Goal: Task Accomplishment & Management: Complete application form

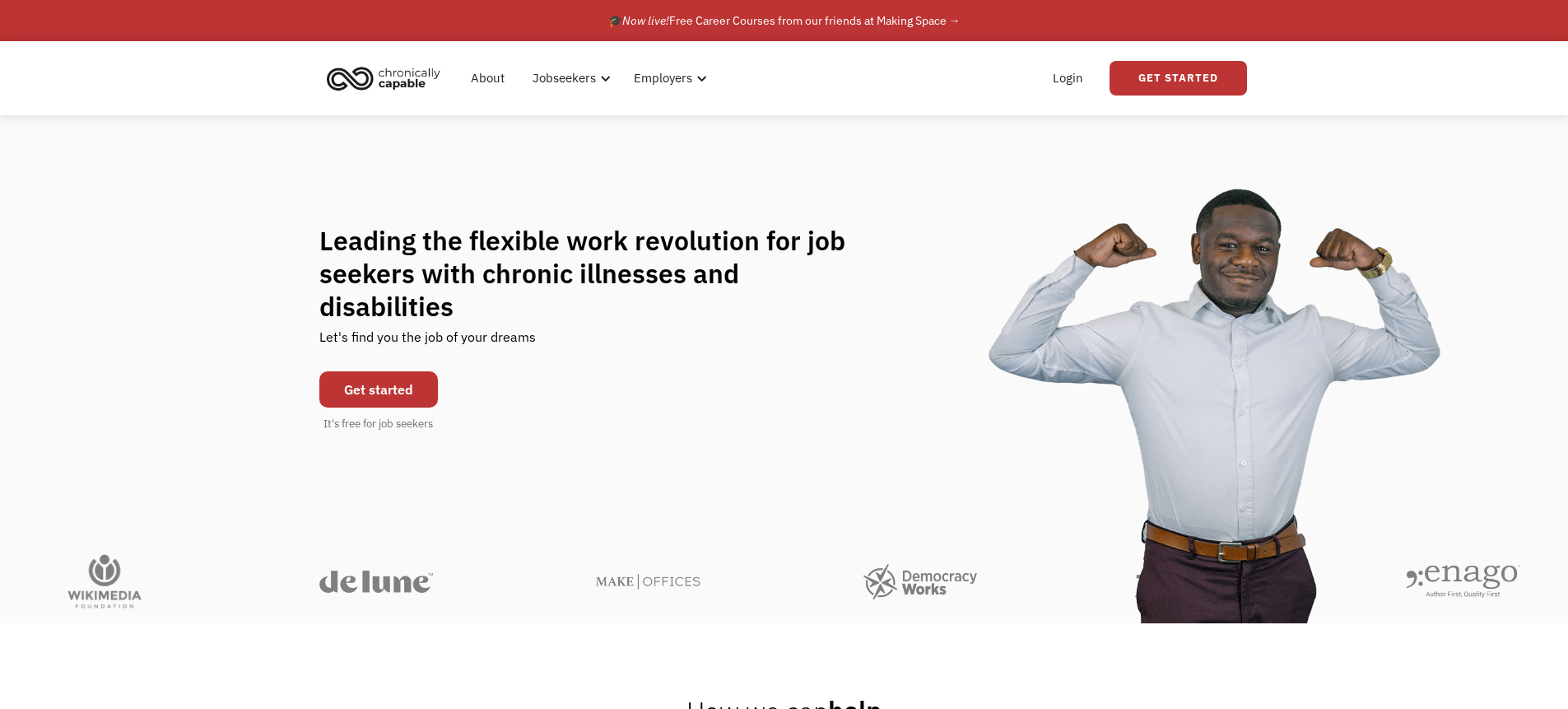
click at [425, 380] on link "Get started" at bounding box center [379, 389] width 119 height 36
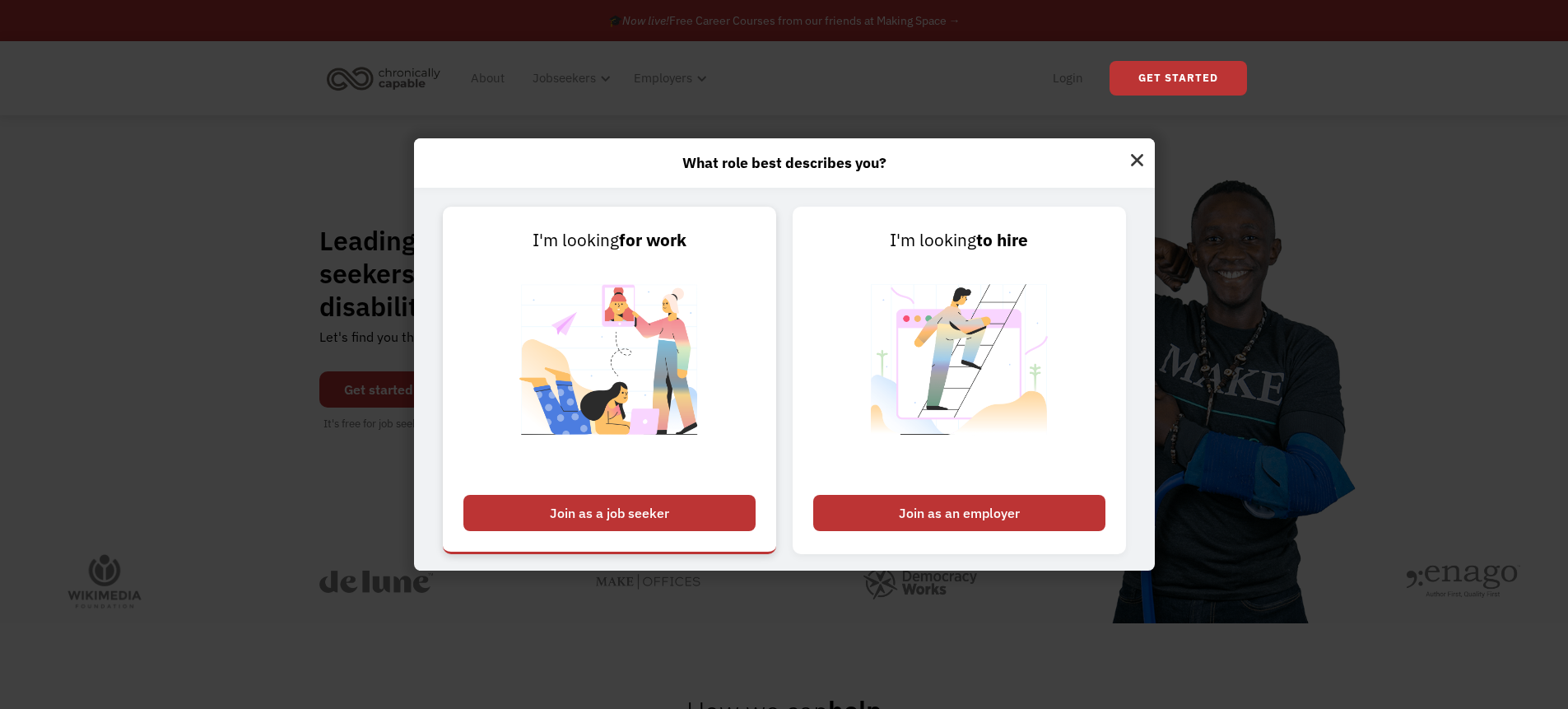
click at [678, 512] on div "Join as a job seeker" at bounding box center [610, 512] width 292 height 36
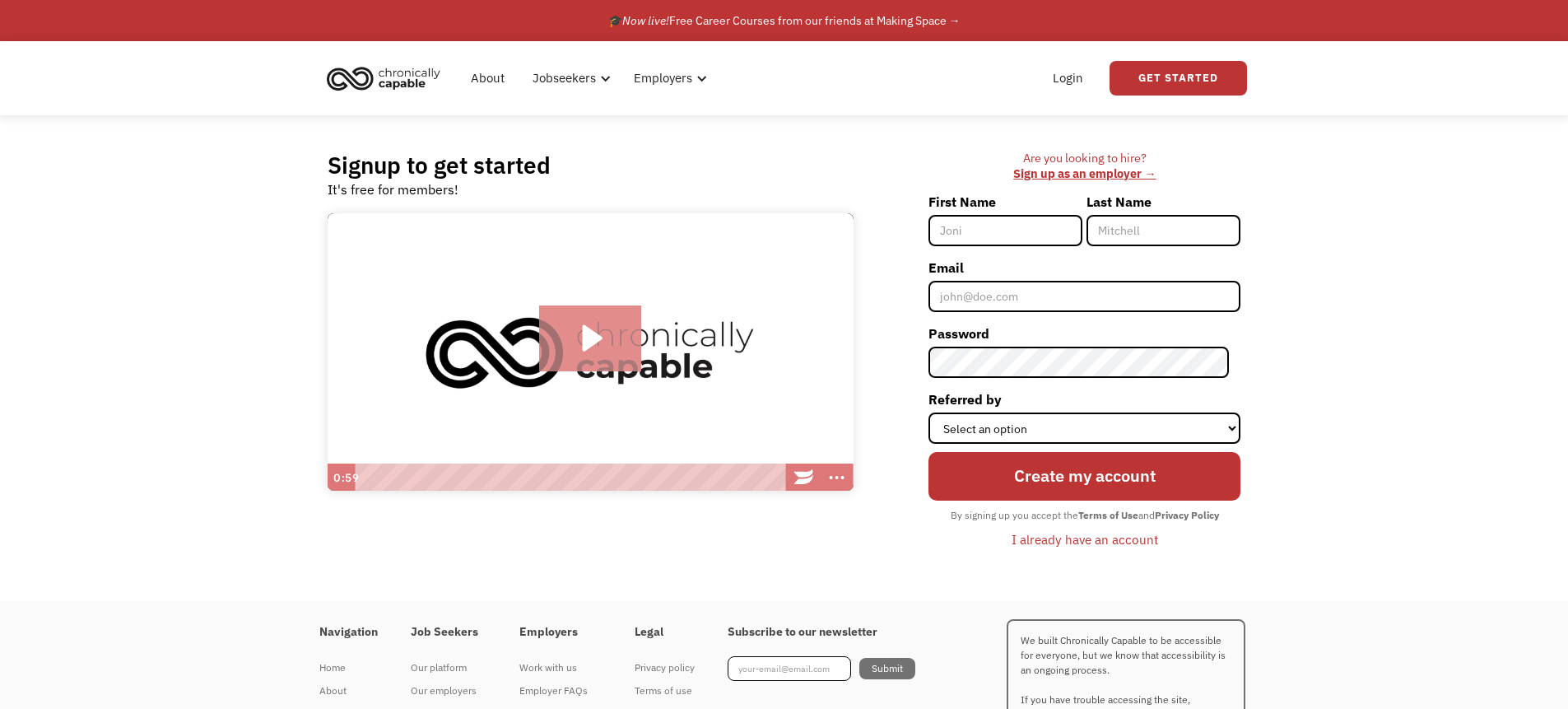
click at [594, 317] on icon "Play Video: Introducing Chronically Capable" at bounding box center [590, 338] width 103 height 66
